Goal: Subscribe to service/newsletter

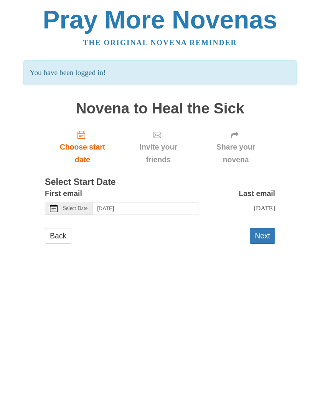
click at [65, 210] on div "Select Date" at bounding box center [69, 208] width 48 height 13
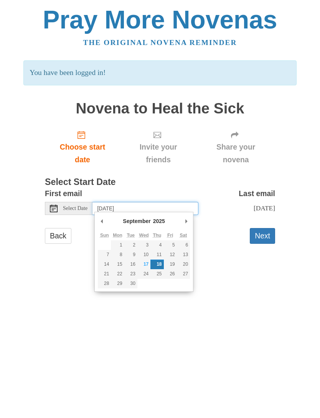
type input "Wednesday, September 17th"
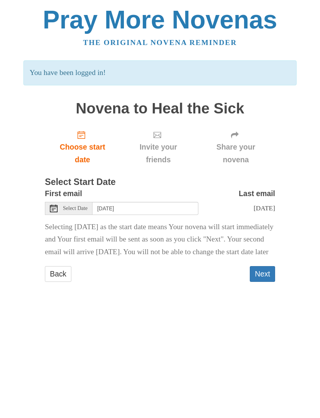
click at [262, 282] on button "Next" at bounding box center [262, 274] width 25 height 16
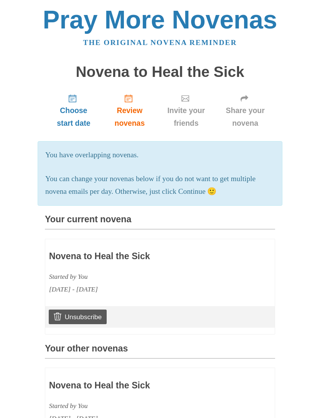
click at [204, 191] on p "You can change your novenas below if you do not want to get multiple novena ema…" at bounding box center [160, 184] width 230 height 25
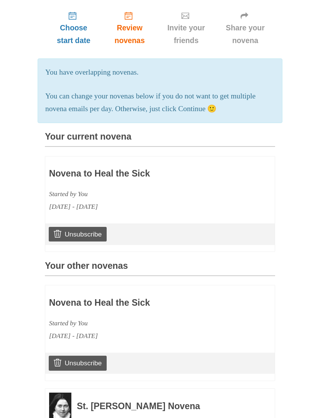
scroll to position [82, 0]
click at [73, 229] on link "Unsubscribe" at bounding box center [78, 234] width 58 height 15
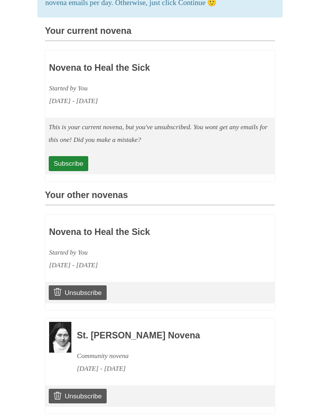
scroll to position [226, 0]
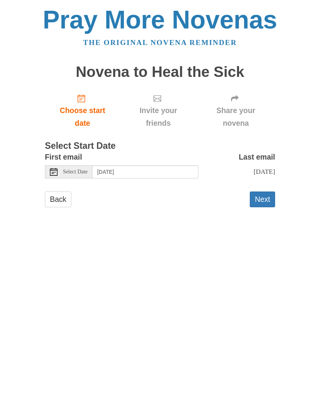
click at [68, 171] on span "Select Date" at bounding box center [75, 171] width 25 height 5
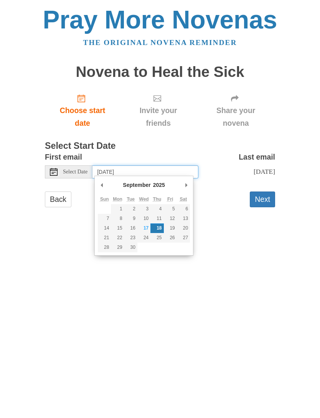
type input "Wednesday, September 17th"
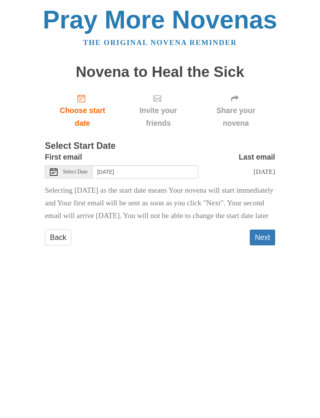
click at [262, 245] on button "Next" at bounding box center [262, 237] width 25 height 16
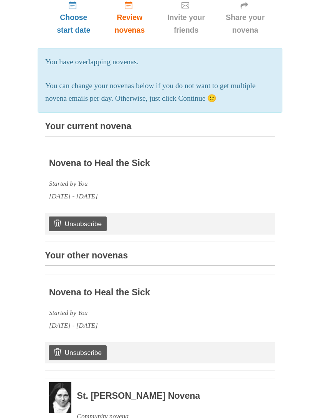
scroll to position [93, 0]
click at [78, 223] on link "Unsubscribe" at bounding box center [78, 223] width 58 height 15
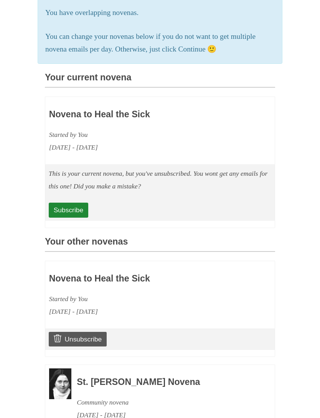
scroll to position [178, 0]
click at [73, 209] on link "Subscribe" at bounding box center [69, 209] width 40 height 15
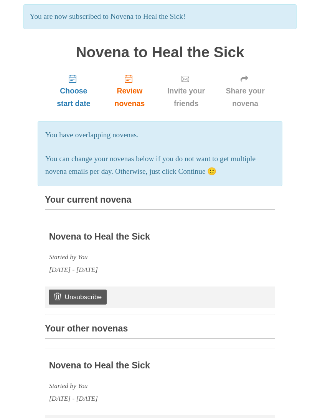
scroll to position [55, 0]
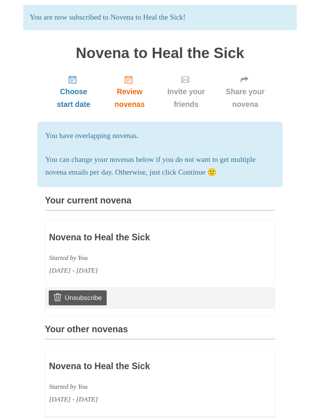
click at [74, 292] on link "Unsubscribe" at bounding box center [78, 297] width 58 height 15
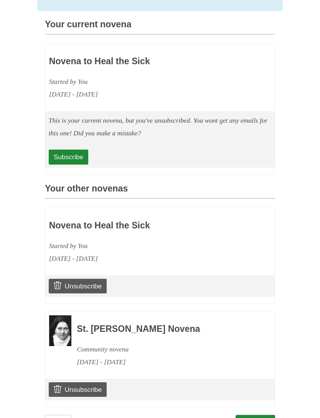
scroll to position [234, 0]
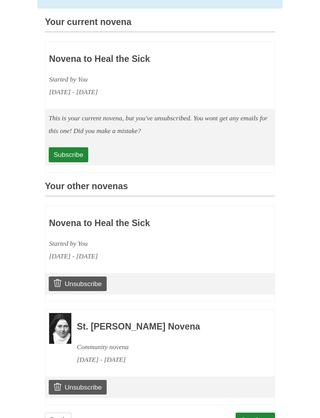
click at [65, 151] on link "Subscribe" at bounding box center [69, 154] width 40 height 15
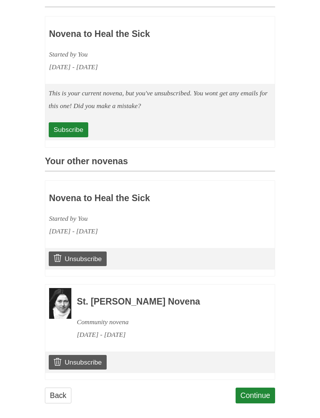
click at [67, 199] on div "Novena to Heal the Sick Started by You [DATE] - [DATE]" at bounding box center [137, 210] width 177 height 53
click at [257, 394] on link "Continue" at bounding box center [256, 395] width 40 height 16
click at [255, 392] on link "Continue" at bounding box center [256, 395] width 40 height 16
